Goal: Transaction & Acquisition: Purchase product/service

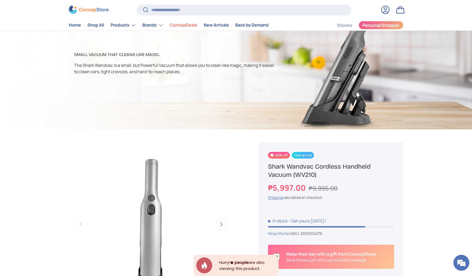
scroll to position [57, 0]
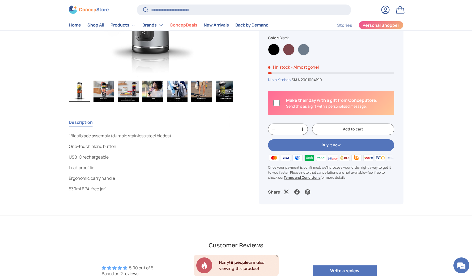
scroll to position [414, 0]
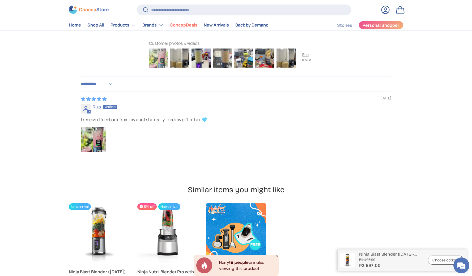
click at [161, 59] on img at bounding box center [158, 58] width 21 height 21
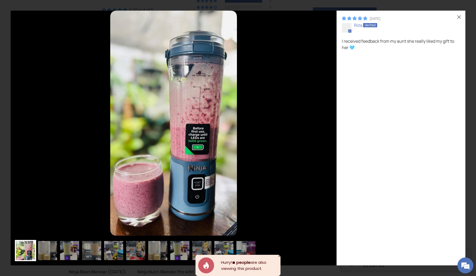
click at [381, 129] on div "I received feedback from my aunt she really liked my gift to her 🩵." at bounding box center [401, 149] width 118 height 222
click at [458, 15] on div "×" at bounding box center [458, 17] width 13 height 13
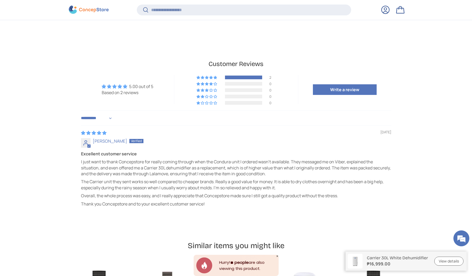
scroll to position [1389, 0]
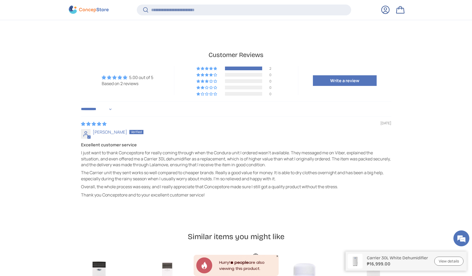
drag, startPoint x: 216, startPoint y: 173, endPoint x: 187, endPoint y: 175, distance: 29.0
click at [216, 192] on p "Thank you Concepstore and to your excellent customer service!" at bounding box center [236, 195] width 310 height 6
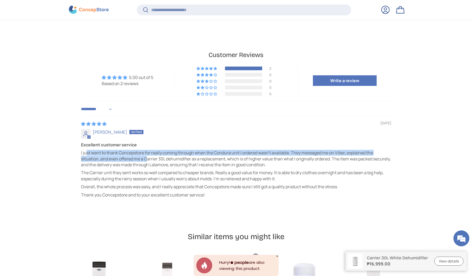
drag, startPoint x: 87, startPoint y: 133, endPoint x: 147, endPoint y: 139, distance: 60.8
click at [147, 150] on p "I just want to thank Concepstore for really coming through when the Condura uni…" at bounding box center [236, 159] width 310 height 18
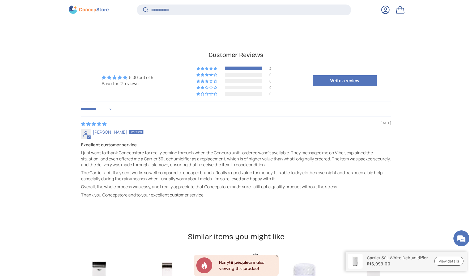
click at [227, 184] on p "Overall, the whole process was easy, and I really appreciate that Concepstore m…" at bounding box center [236, 187] width 310 height 6
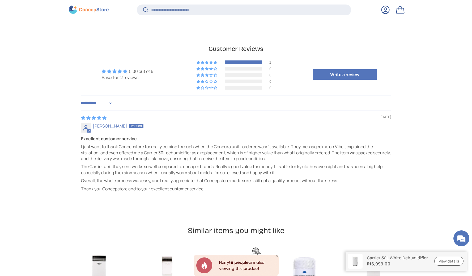
scroll to position [1428, 0]
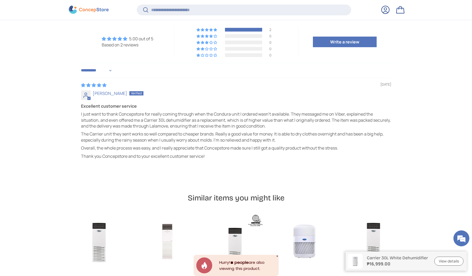
click at [277, 257] on icon "Close" at bounding box center [277, 256] width 3 height 3
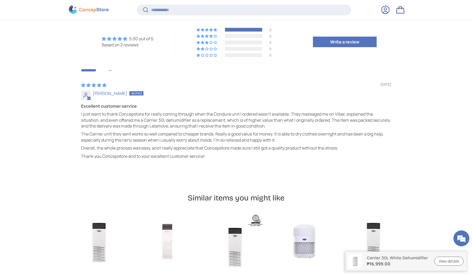
click at [410, 131] on div "**********" at bounding box center [236, 90] width 368 height 169
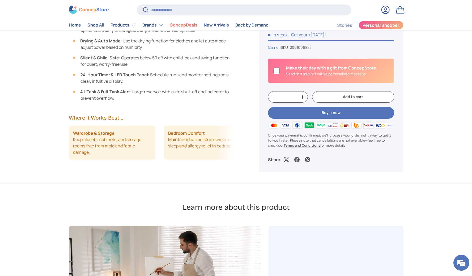
scroll to position [404, 0]
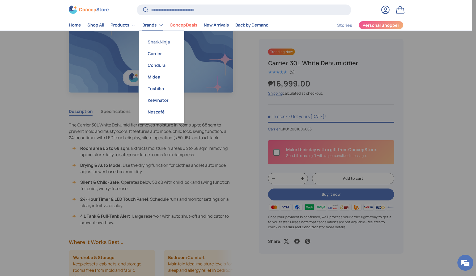
click at [157, 41] on link "SharkNinja" at bounding box center [161, 42] width 39 height 12
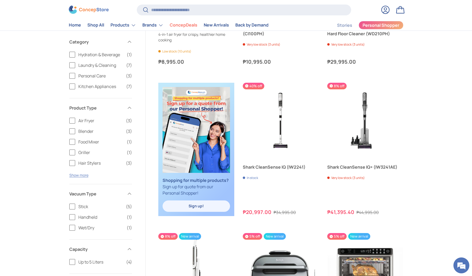
scroll to position [349, 0]
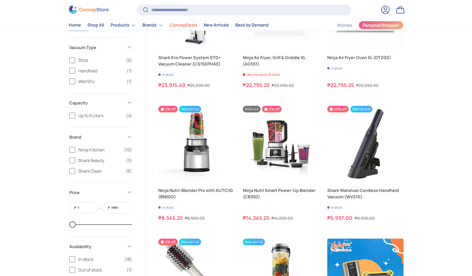
scroll to position [644, 0]
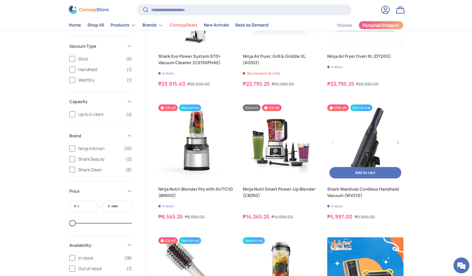
click at [362, 157] on link "Shark Wandvac Cordless Handheld Vacuum (WV210)" at bounding box center [365, 143] width 76 height 76
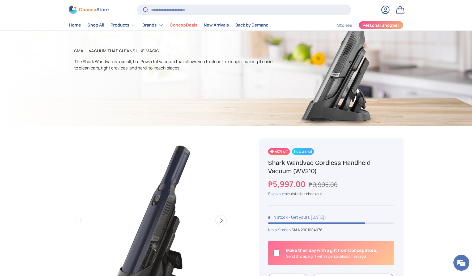
scroll to position [106, 0]
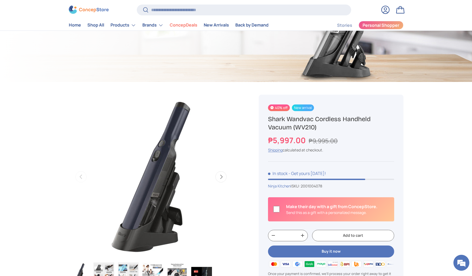
click at [224, 176] on button "Next" at bounding box center [220, 176] width 11 height 11
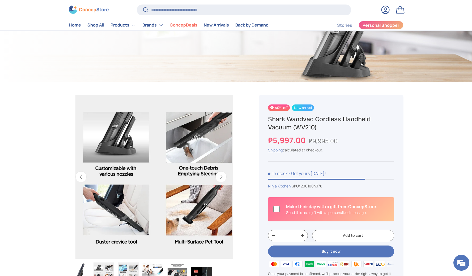
scroll to position [0, 167]
